Goal: Information Seeking & Learning: Learn about a topic

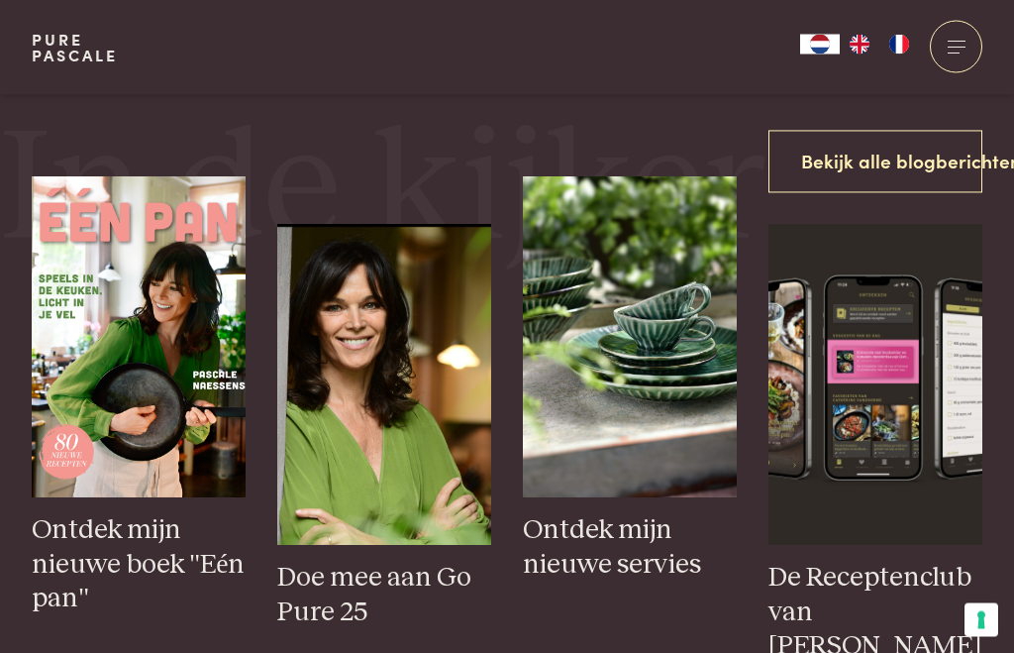
scroll to position [936, 0]
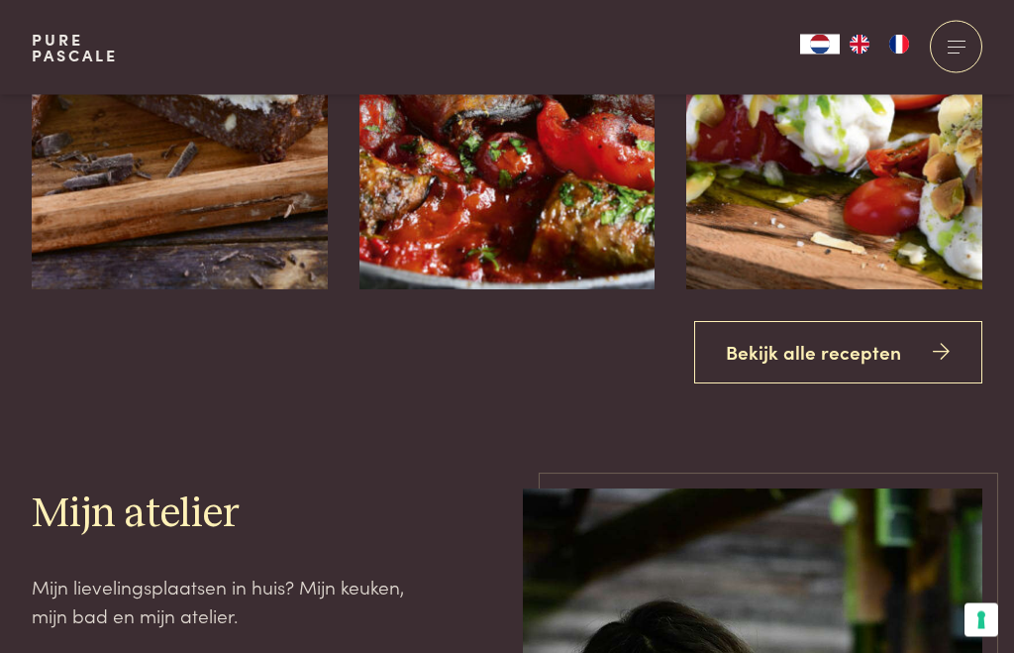
click at [843, 384] on link "Bekijk alle recepten" at bounding box center [838, 353] width 289 height 62
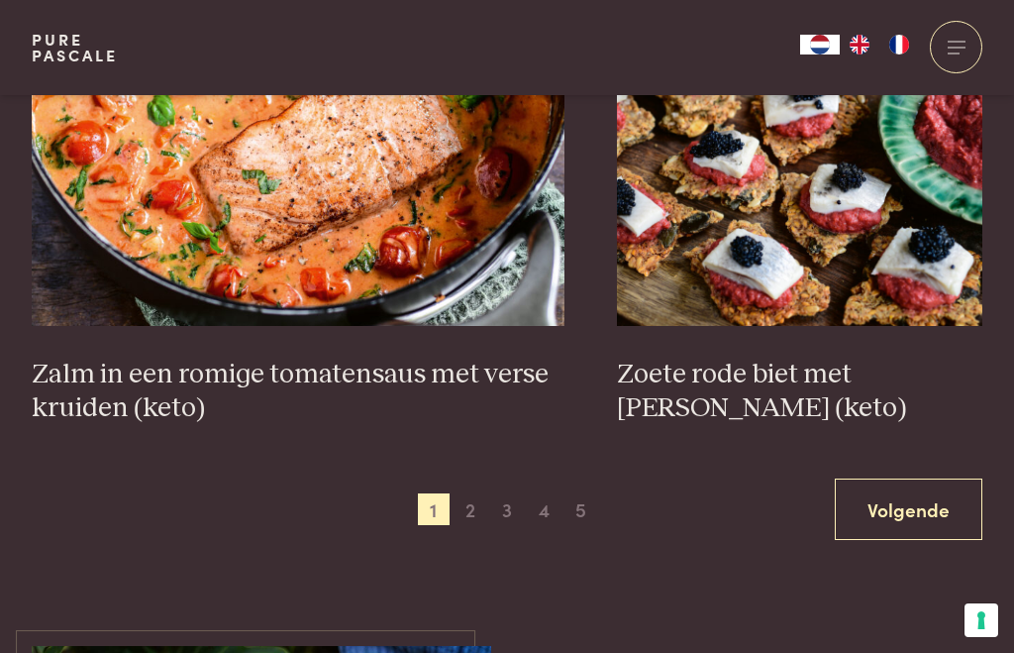
click at [919, 499] on link "Volgende" at bounding box center [909, 509] width 148 height 62
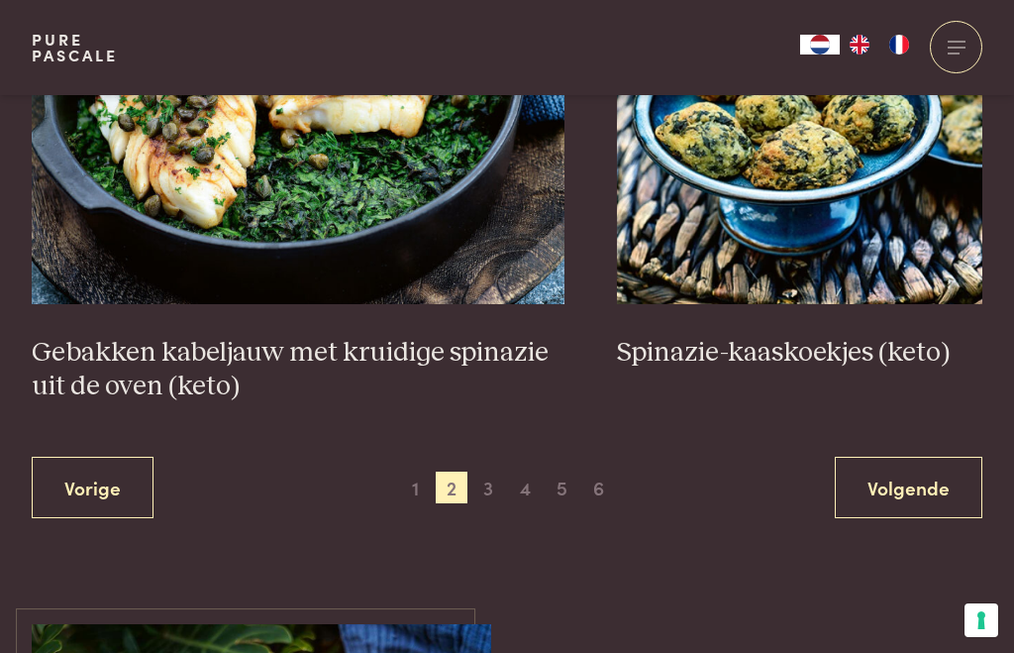
scroll to position [3638, 0]
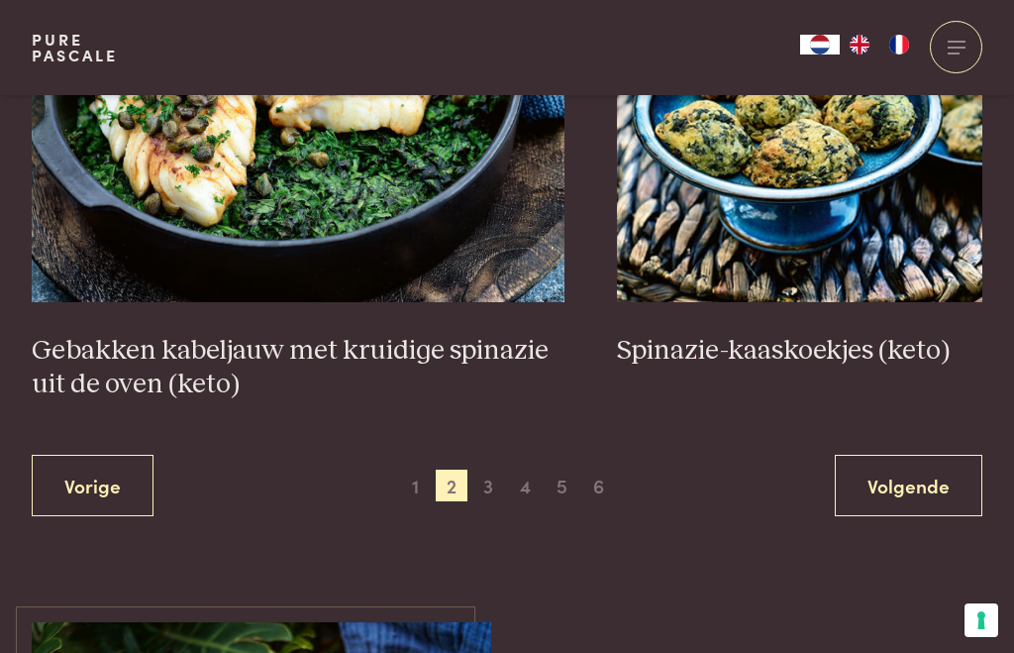
click at [927, 478] on link "Volgende" at bounding box center [909, 486] width 148 height 62
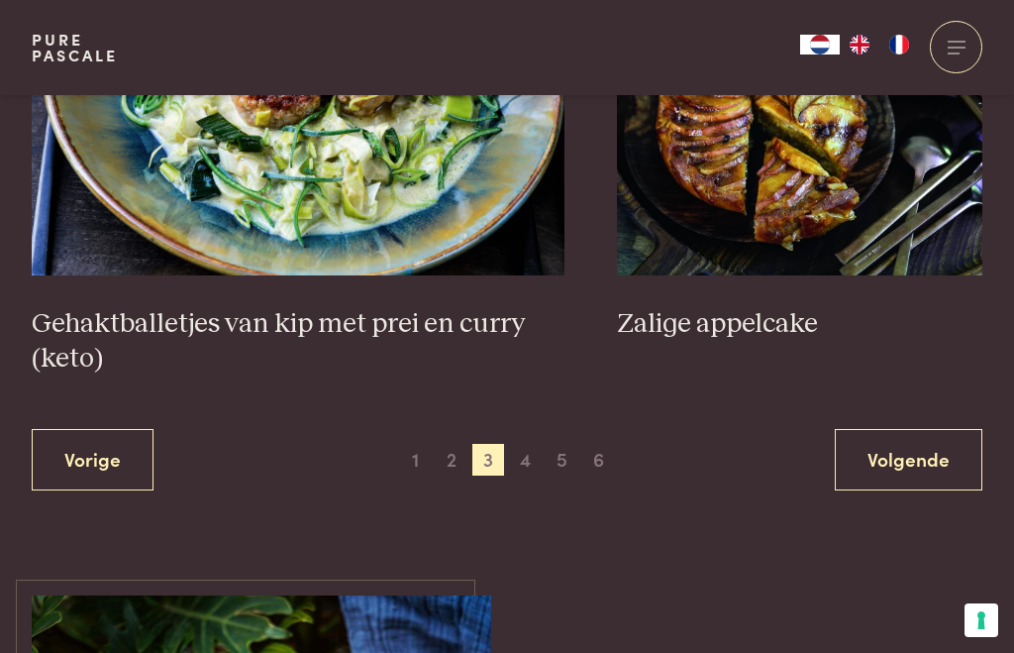
click at [909, 464] on link "Volgende" at bounding box center [909, 460] width 148 height 62
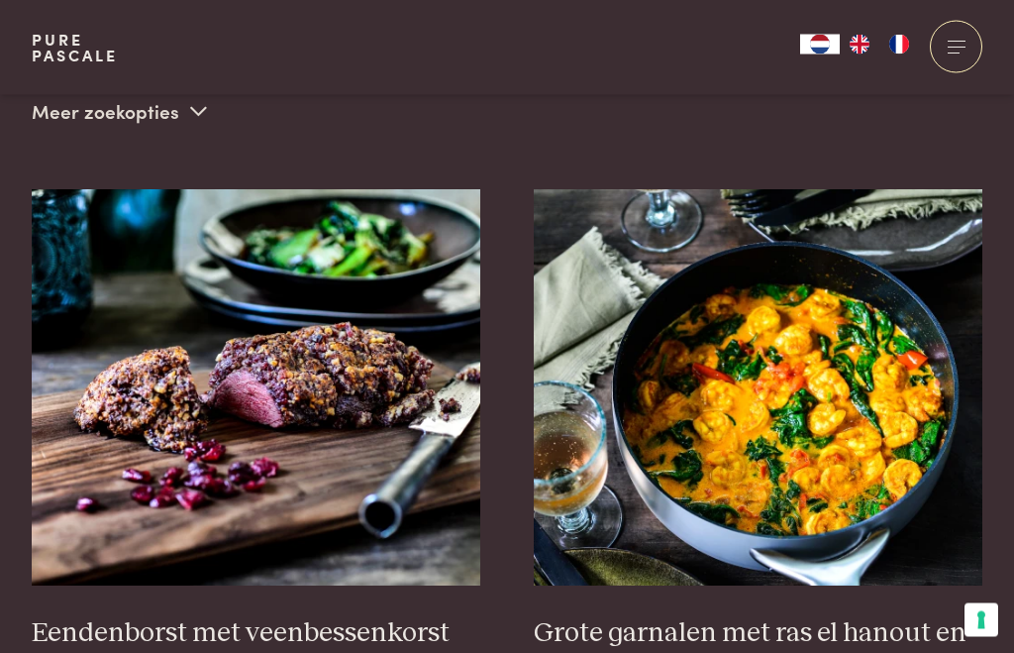
scroll to position [678, 0]
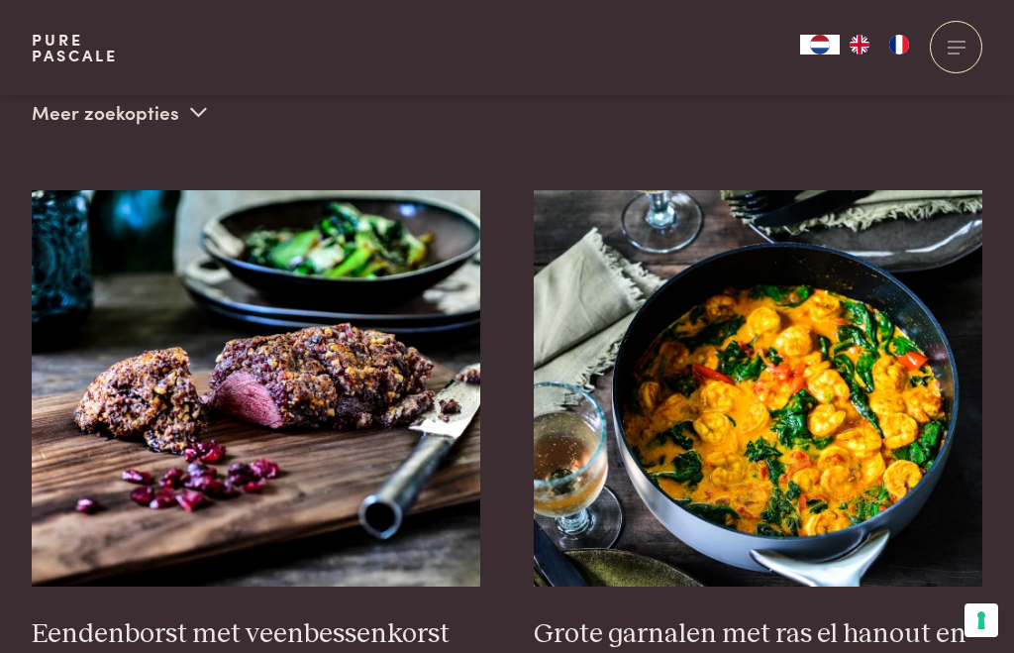
click at [763, 617] on h3 "Grote garnalen met ras el hanout en groenten" at bounding box center [759, 651] width 450 height 68
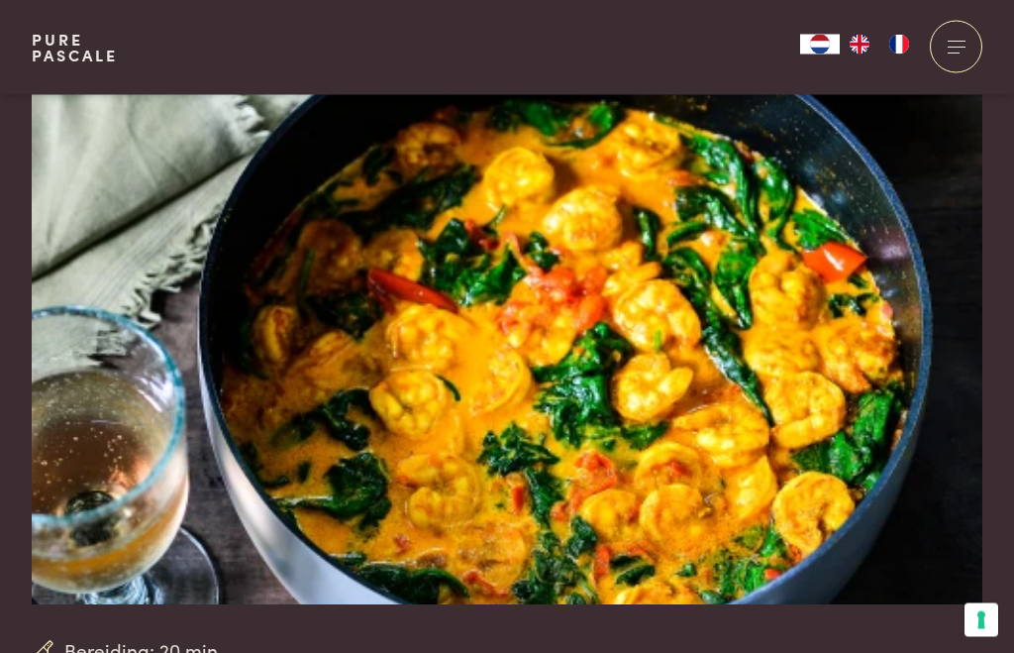
scroll to position [61, 0]
